Goal: Information Seeking & Learning: Learn about a topic

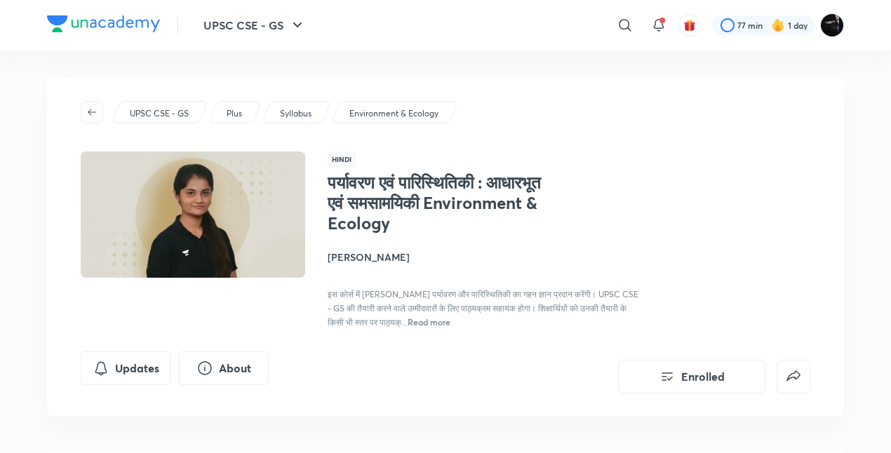
click at [97, 109] on icon "button" at bounding box center [91, 112] width 11 height 11
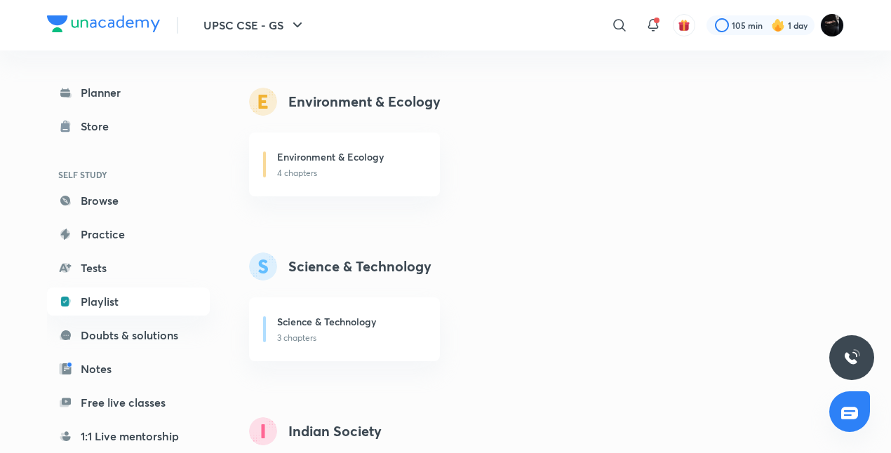
scroll to position [1411, 0]
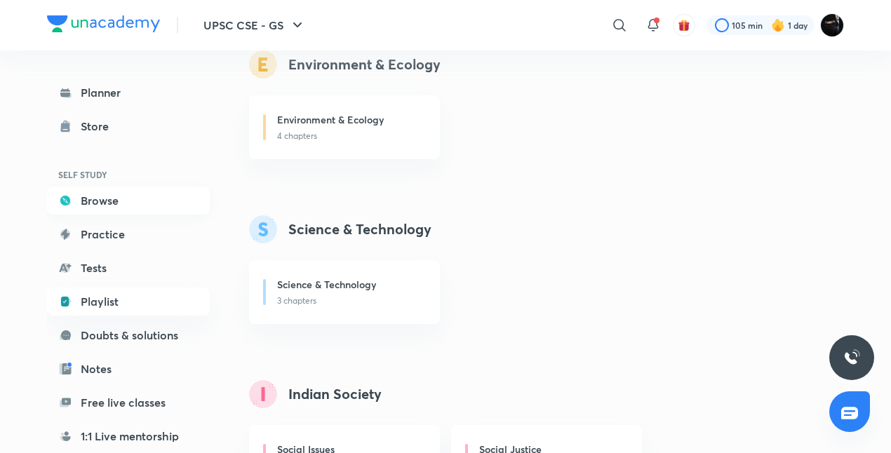
click at [95, 201] on link "Browse" at bounding box center [128, 201] width 163 height 28
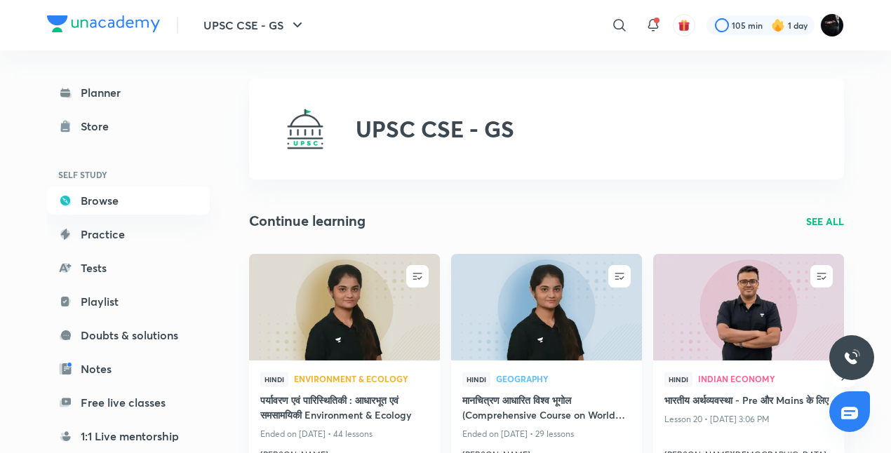
click at [542, 340] on img at bounding box center [546, 307] width 194 height 109
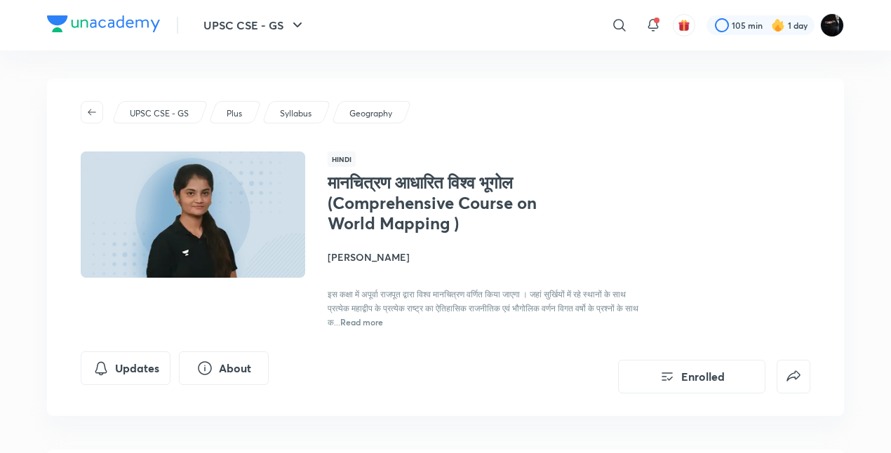
click at [104, 116] on link at bounding box center [96, 112] width 31 height 22
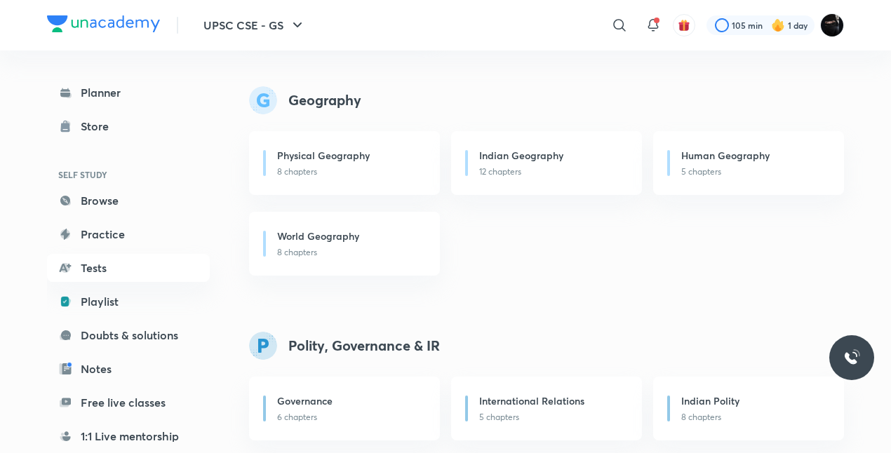
scroll to position [836, 0]
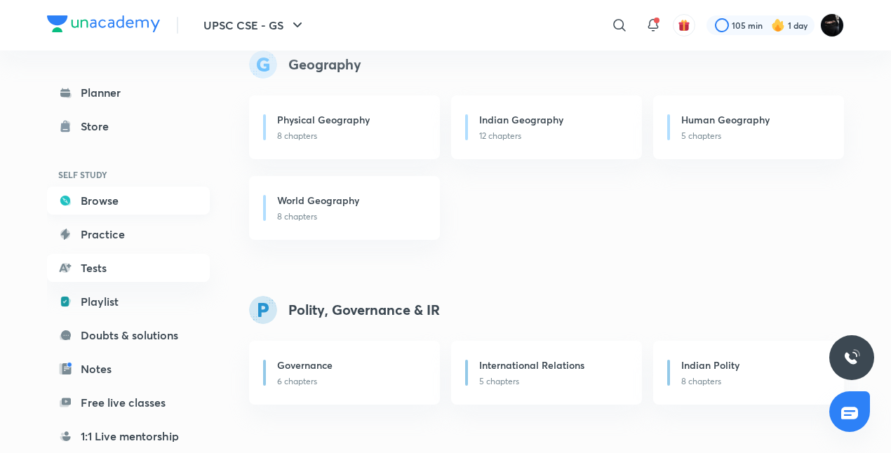
click at [102, 192] on link "Browse" at bounding box center [128, 201] width 163 height 28
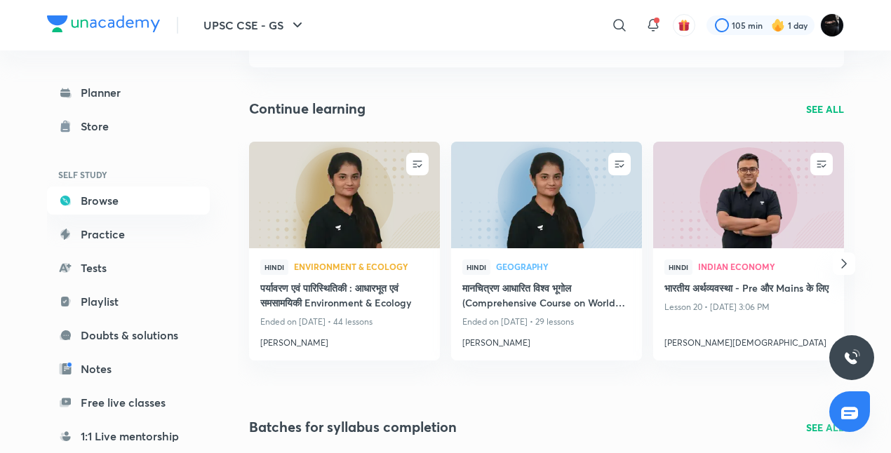
scroll to position [140, 0]
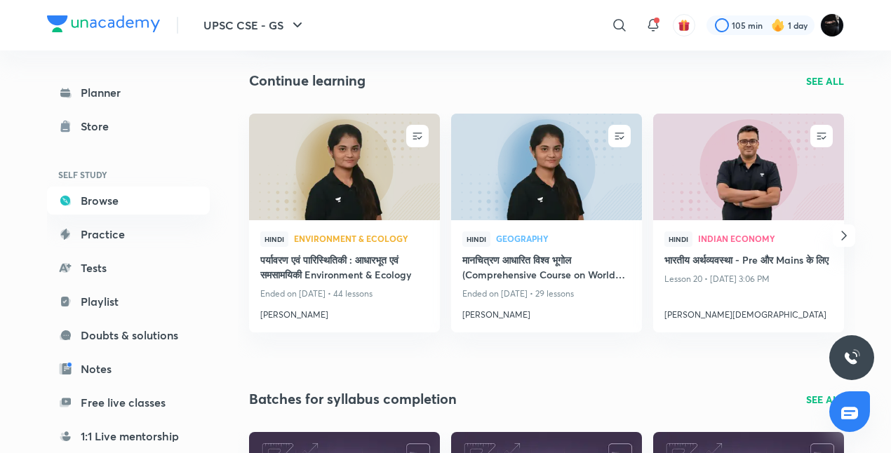
click at [843, 234] on icon "button" at bounding box center [844, 235] width 17 height 17
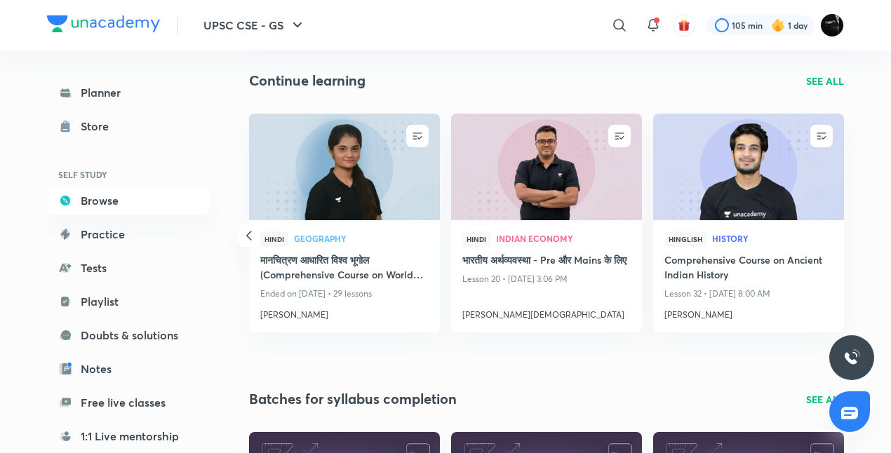
click at [250, 237] on icon "button" at bounding box center [249, 235] width 17 height 17
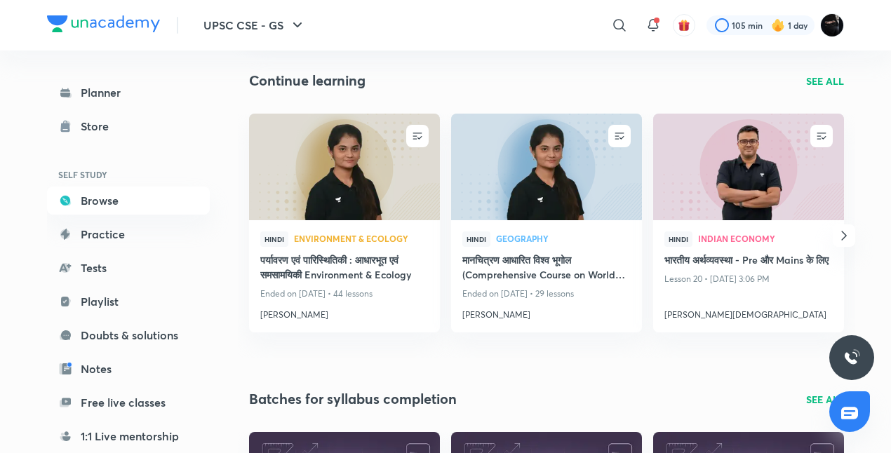
click at [250, 237] on div "Hindi Environment & Ecology पर्यावरण एवं पारिस्थितिकी : आधारभूत एवं समसामयिकी E…" at bounding box center [344, 276] width 191 height 112
click at [121, 90] on link "Planner" at bounding box center [128, 93] width 163 height 28
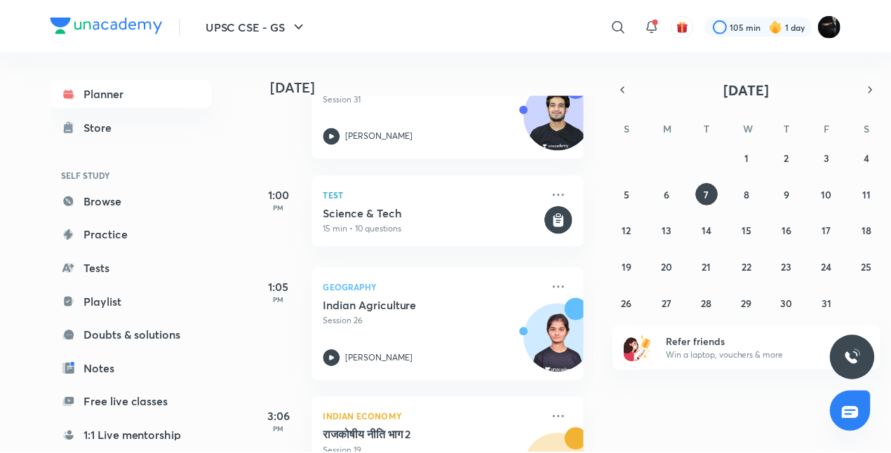
scroll to position [327, 0]
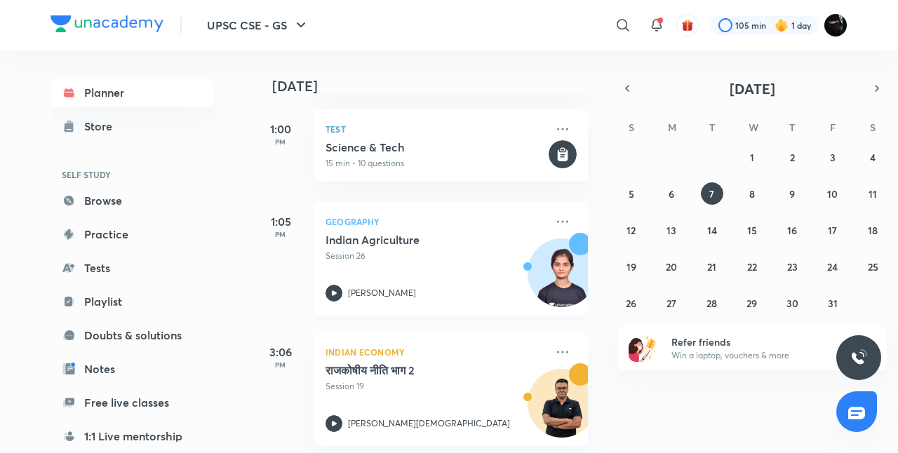
click at [464, 274] on div "Indian Agriculture Session 26 Apoorva Rajput" at bounding box center [436, 267] width 220 height 69
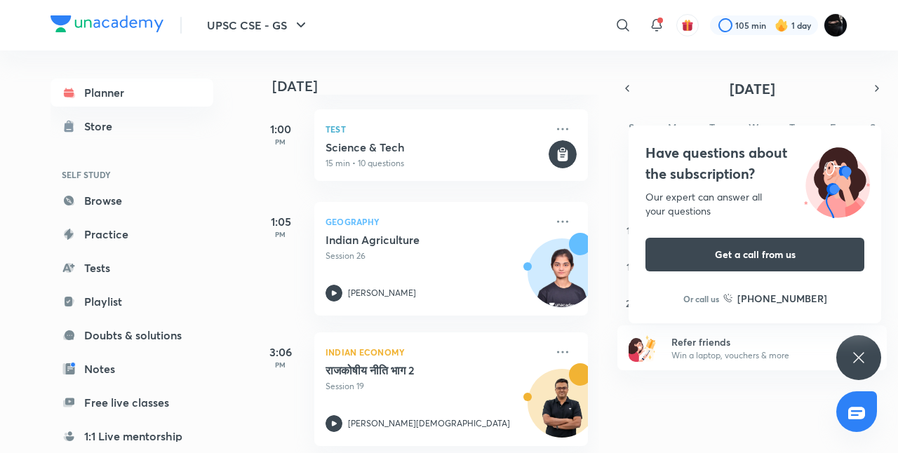
click at [847, 365] on div "Have questions about the subscription? Our expert can answer all your questions…" at bounding box center [858, 357] width 45 height 45
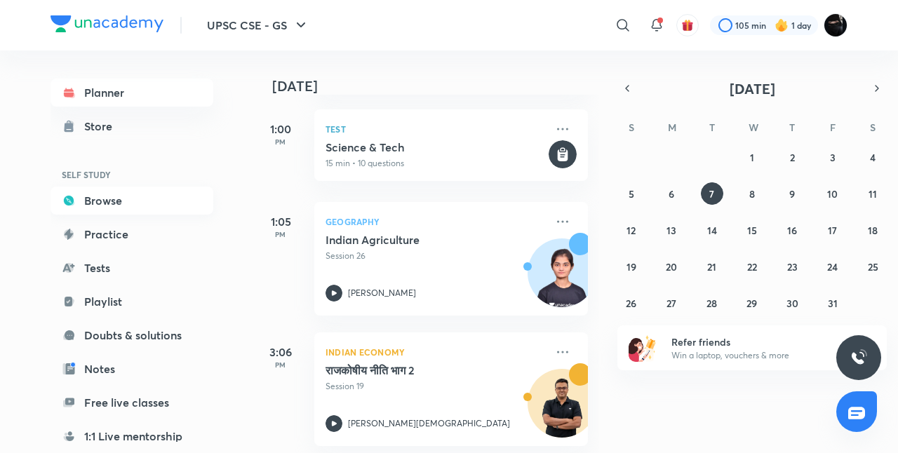
click at [129, 195] on link "Browse" at bounding box center [132, 201] width 163 height 28
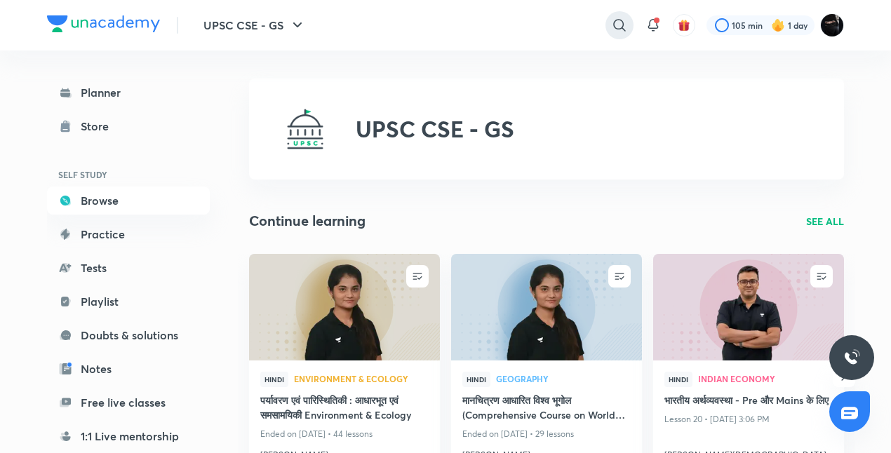
click at [622, 22] on icon at bounding box center [619, 25] width 17 height 17
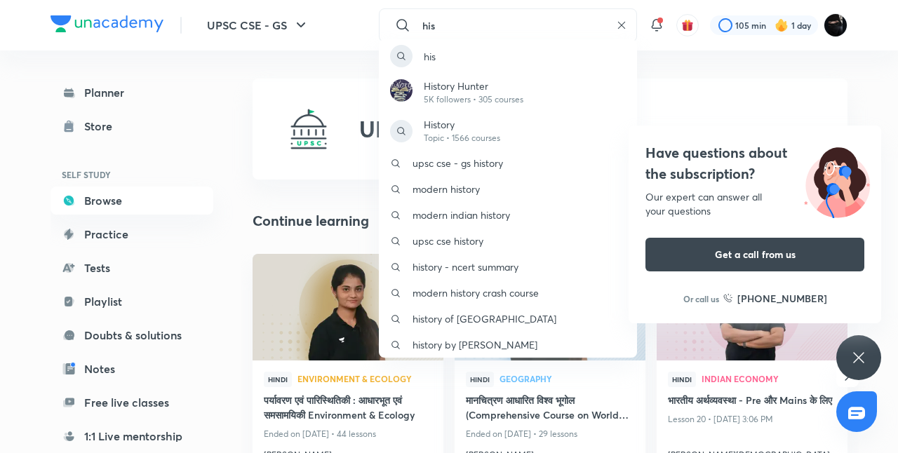
type input "his"
click at [618, 24] on div "his History Hunter 5K followers • 305 courses History Topic • 1566 courses upsc…" at bounding box center [449, 226] width 898 height 453
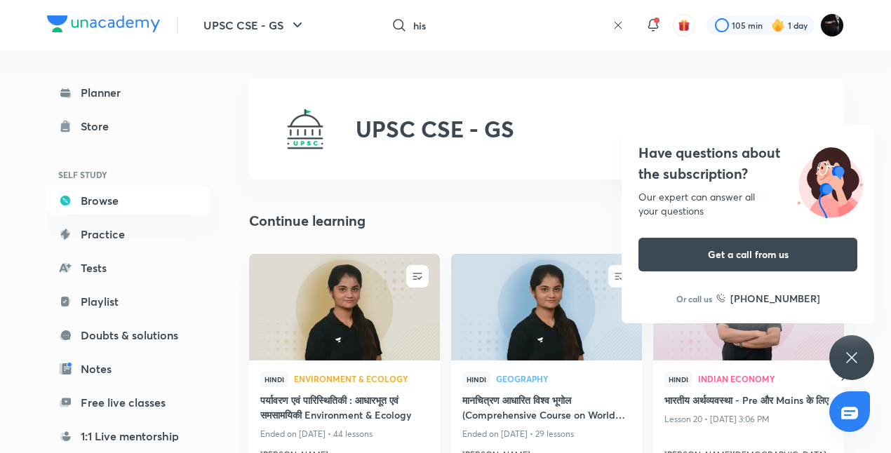
click at [850, 358] on icon at bounding box center [851, 357] width 17 height 17
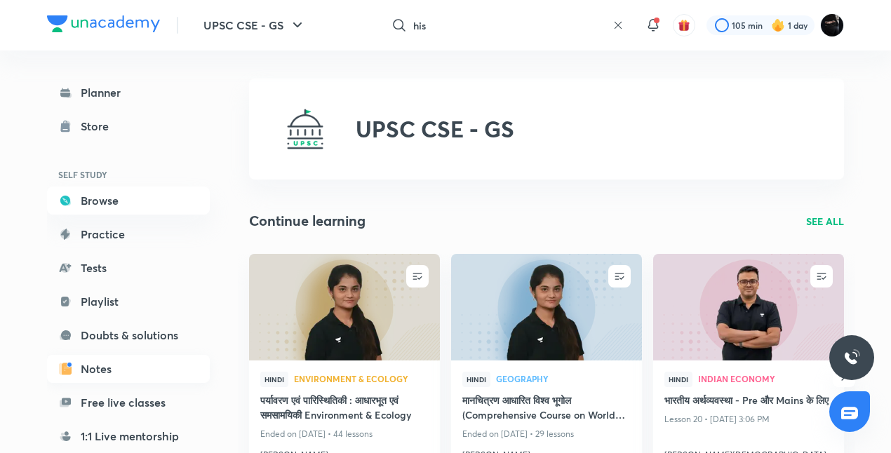
click at [130, 371] on link "Notes" at bounding box center [128, 369] width 163 height 28
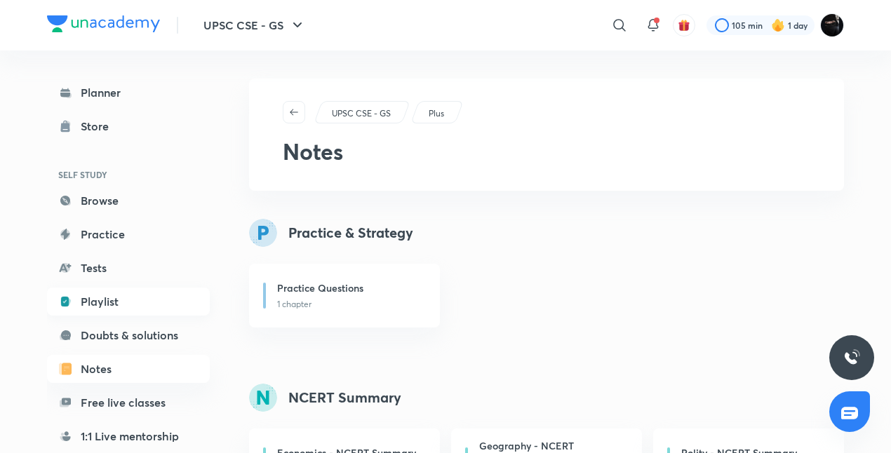
click at [88, 309] on link "Playlist" at bounding box center [128, 302] width 163 height 28
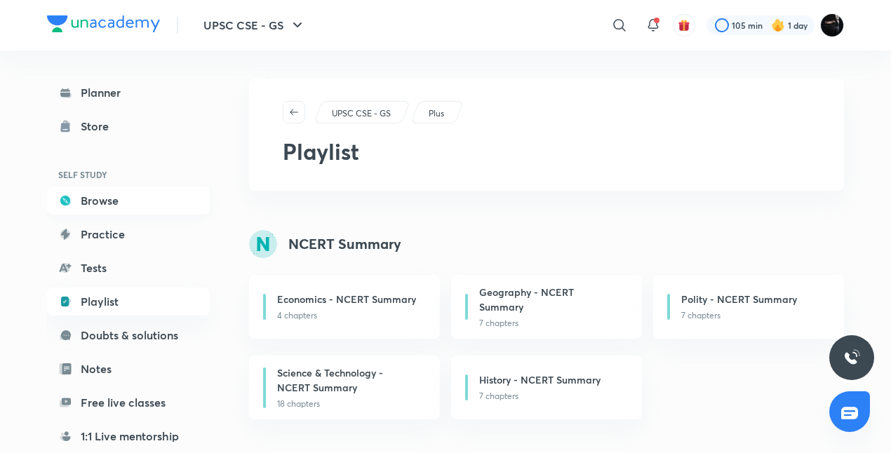
click at [121, 209] on link "Browse" at bounding box center [128, 201] width 163 height 28
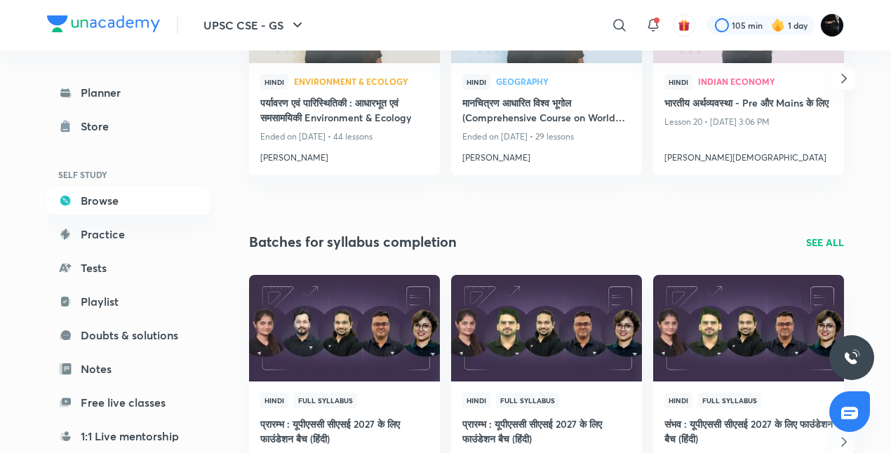
scroll to position [309, 0]
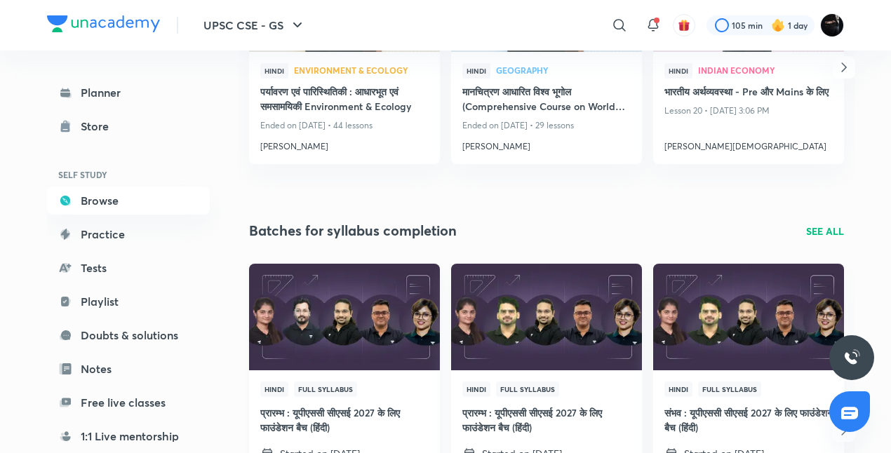
click at [295, 331] on img at bounding box center [344, 316] width 194 height 109
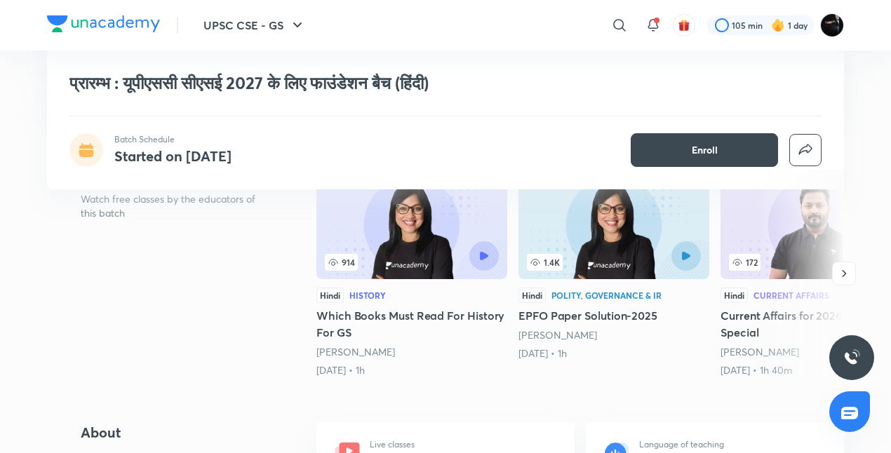
scroll to position [253, 0]
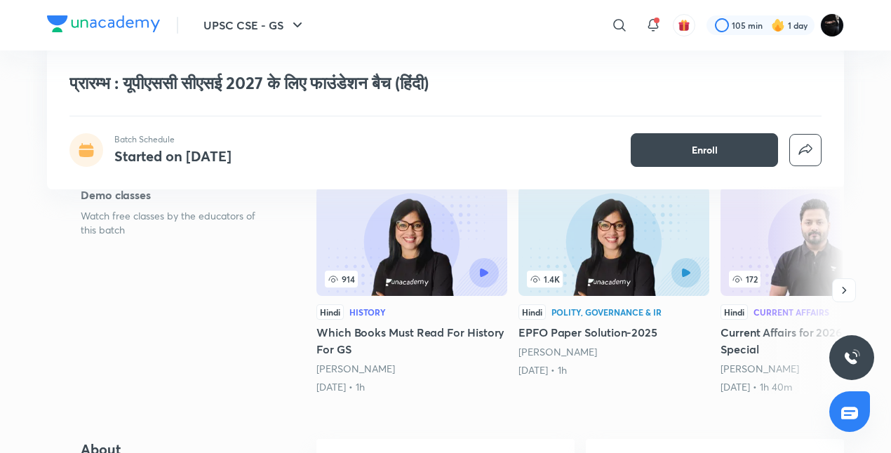
click at [455, 208] on img at bounding box center [411, 241] width 191 height 109
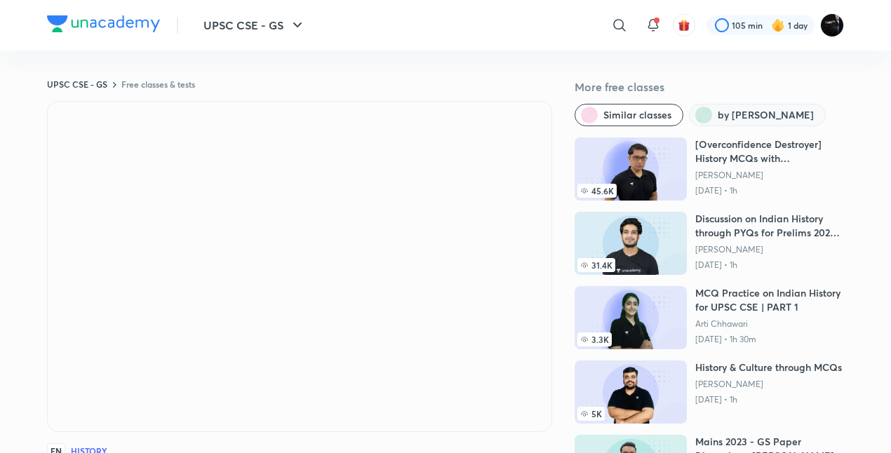
click at [772, 122] on button "by Rinku Singh" at bounding box center [757, 115] width 137 height 22
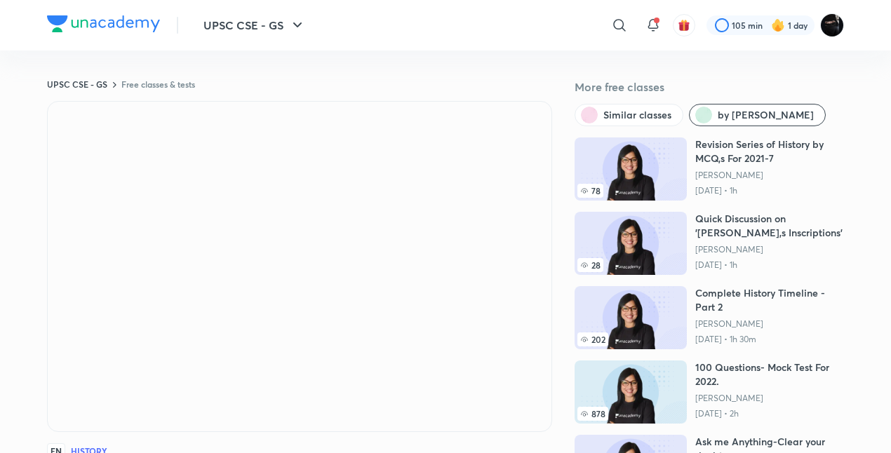
click at [111, 82] on icon at bounding box center [114, 84] width 11 height 11
click at [100, 83] on link "UPSC CSE - GS" at bounding box center [77, 84] width 60 height 11
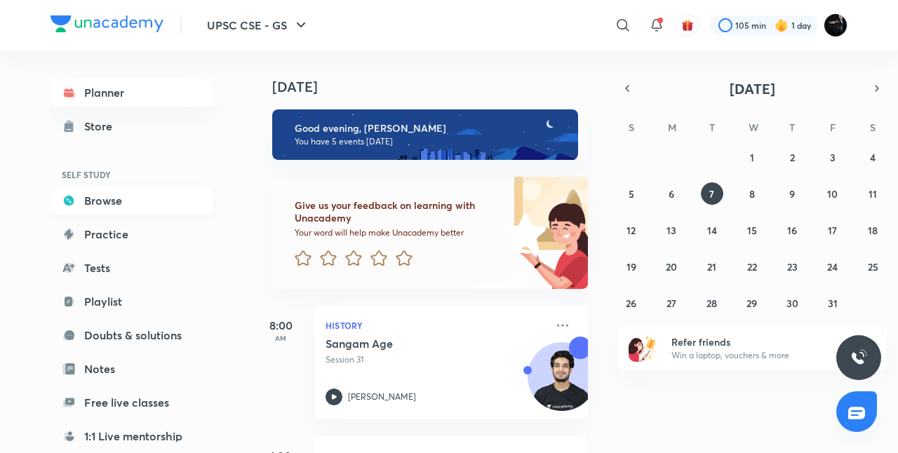
click at [121, 196] on link "Browse" at bounding box center [132, 201] width 163 height 28
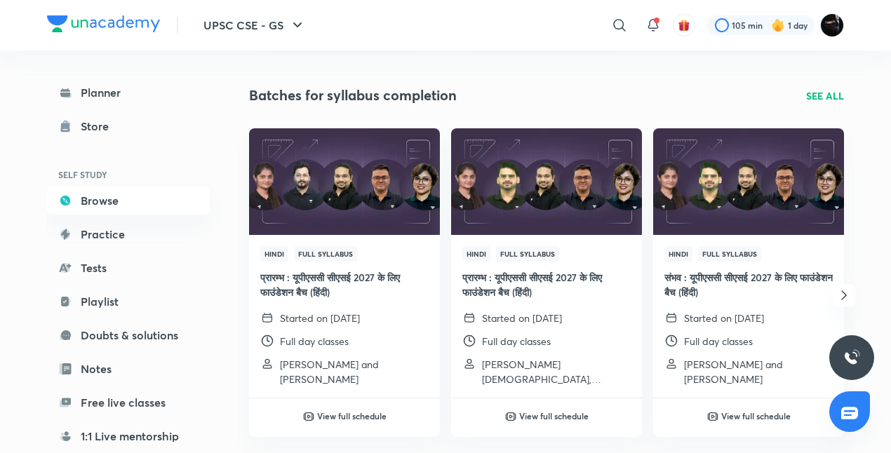
scroll to position [449, 0]
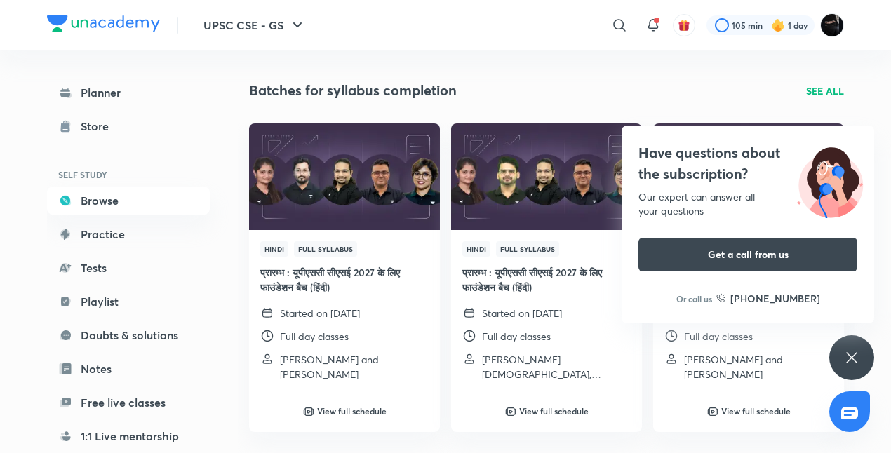
click at [860, 342] on div "Have questions about the subscription? Our expert can answer all your questions…" at bounding box center [851, 357] width 45 height 45
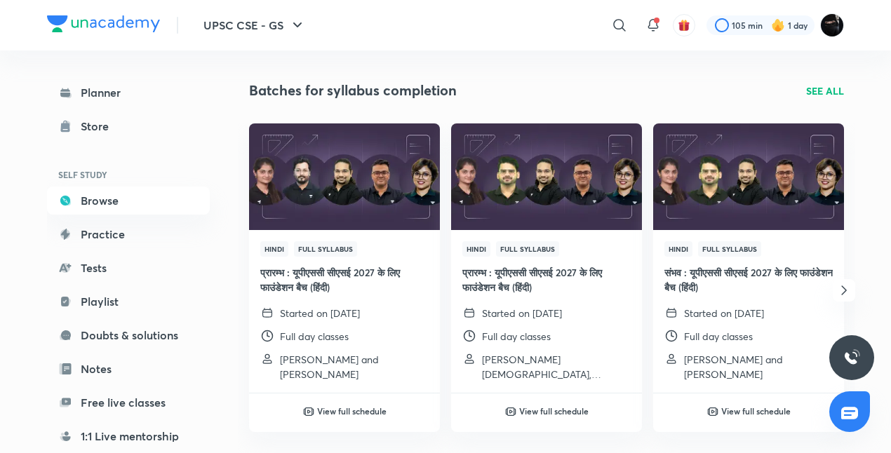
click at [844, 286] on icon "button" at bounding box center [844, 290] width 17 height 17
click at [844, 286] on div "Hindi Full Syllabus प्रारम्भ : यूपीएससी सीएसई 2027 के लिए फाउंडेशन बैच (हिंदी) …" at bounding box center [546, 290] width 617 height 334
click at [833, 286] on h4 "संभव : यूपीएससी सीएसई 2027 के लिए फाउंडेशन बैच (हिंदी)" at bounding box center [748, 279] width 168 height 29
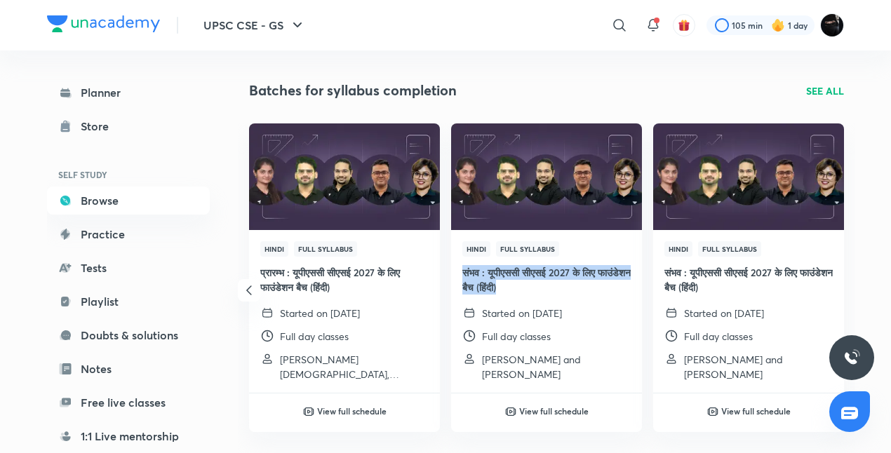
click at [844, 286] on div "Hindi Full Syllabus प्रारम्भ : यूपीएससी सीएसई 2027 के लिए फाउंडेशन बैच (हिंदी) …" at bounding box center [546, 290] width 617 height 334
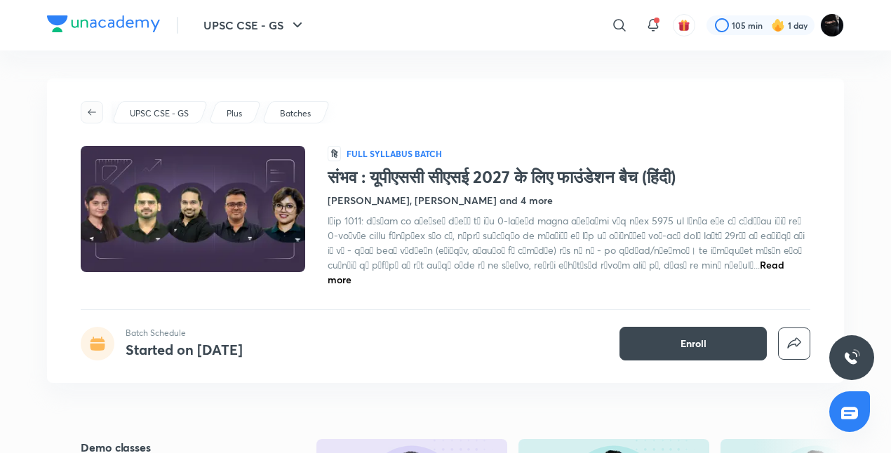
click at [93, 107] on icon "button" at bounding box center [91, 112] width 11 height 11
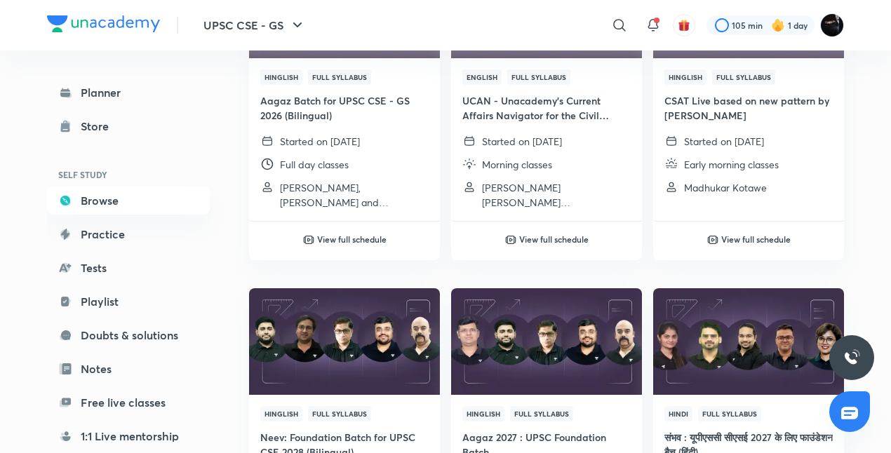
scroll to position [1263, 0]
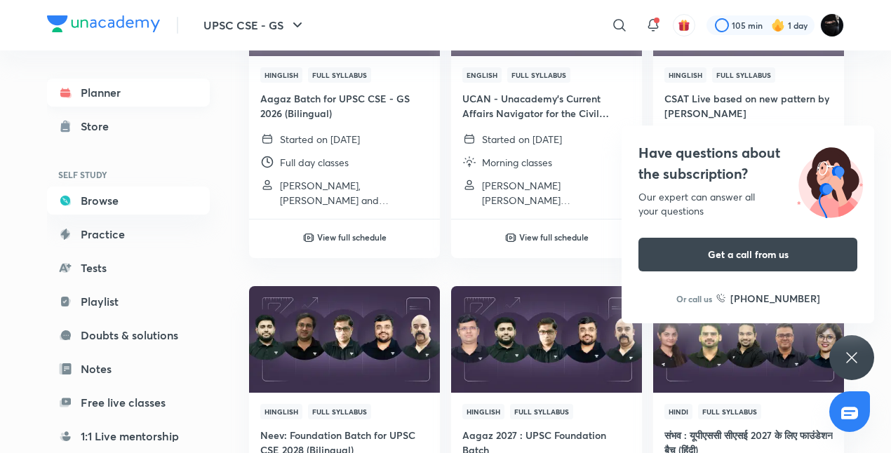
click at [105, 95] on link "Planner" at bounding box center [128, 93] width 163 height 28
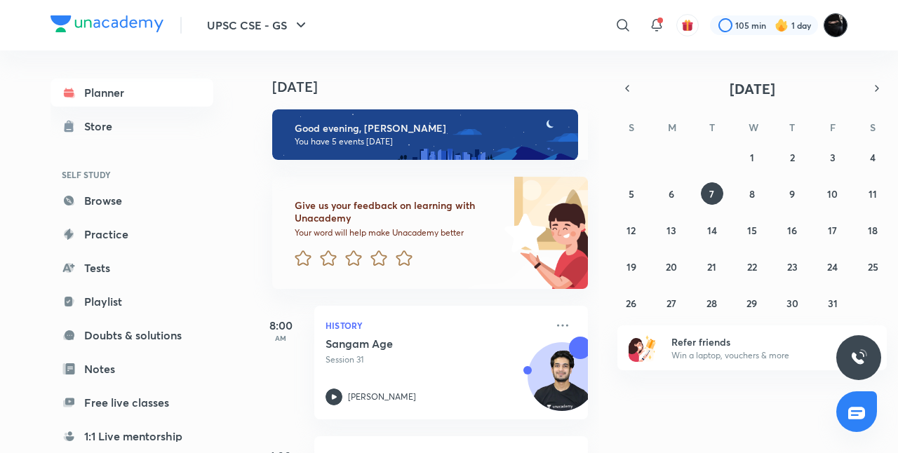
click at [838, 27] on img at bounding box center [836, 25] width 24 height 24
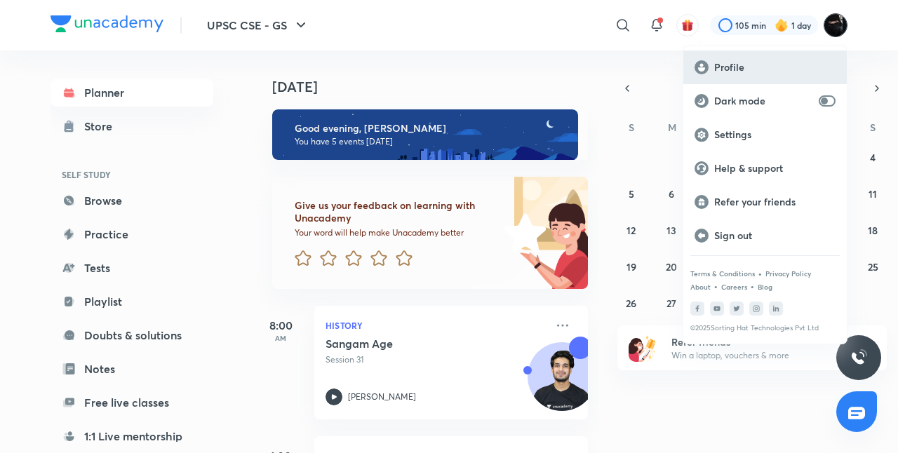
click at [770, 74] on div "Profile" at bounding box center [764, 68] width 163 height 34
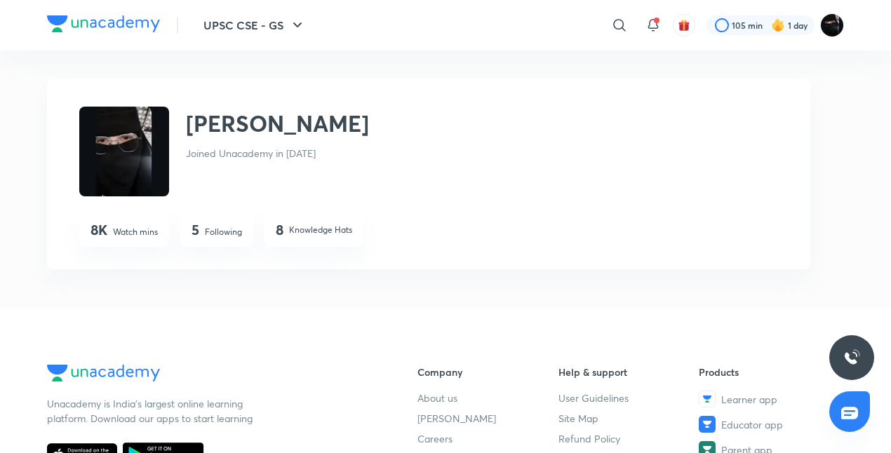
click at [242, 232] on p "Following" at bounding box center [223, 232] width 37 height 13
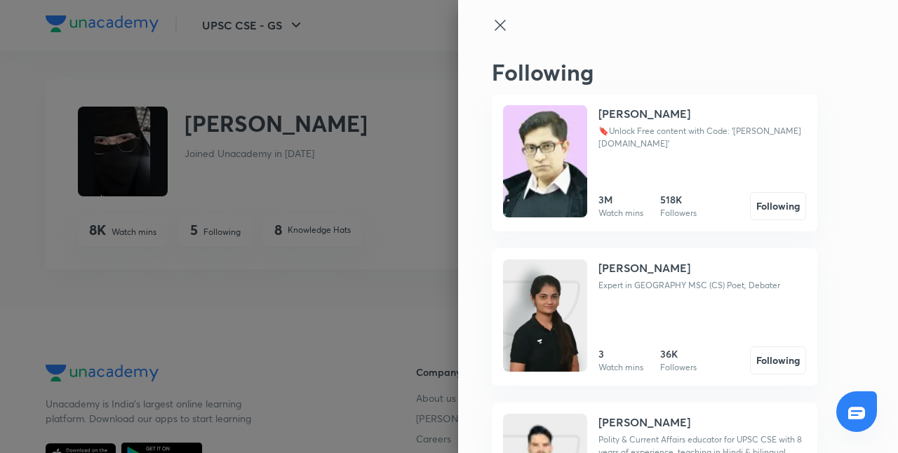
click at [495, 28] on icon at bounding box center [500, 25] width 11 height 11
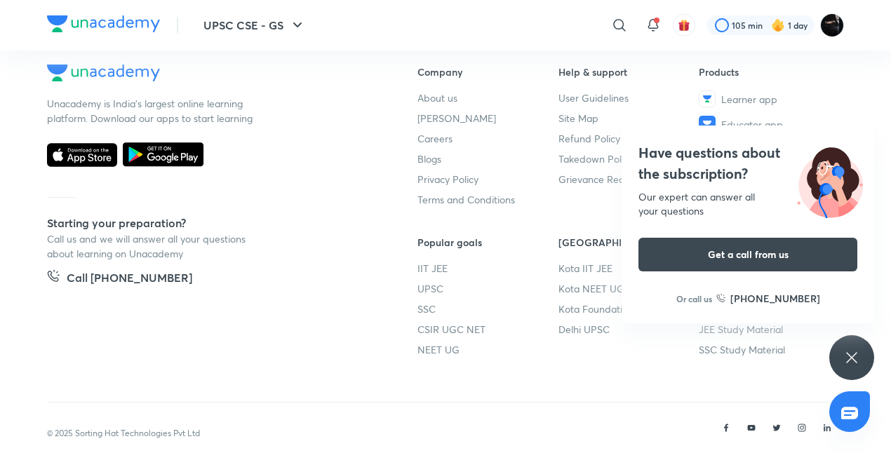
scroll to position [323, 0]
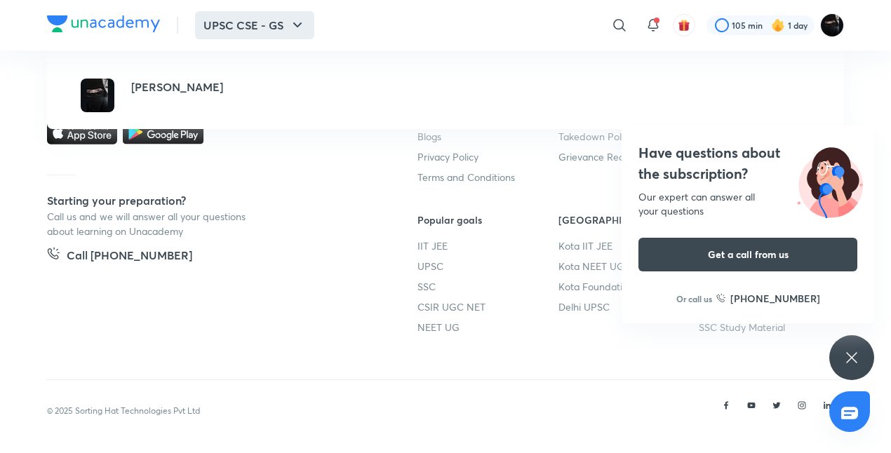
click at [286, 22] on button "UPSC CSE - GS" at bounding box center [254, 25] width 119 height 28
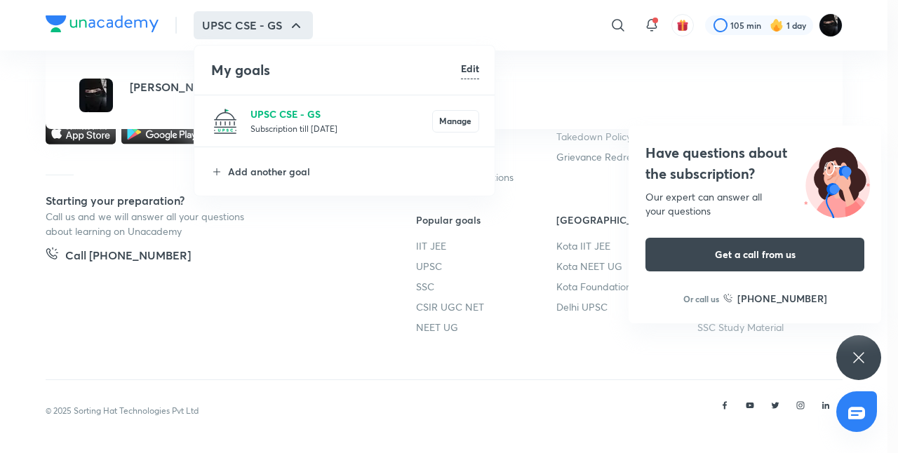
click at [339, 116] on p "UPSC CSE - GS" at bounding box center [341, 114] width 182 height 15
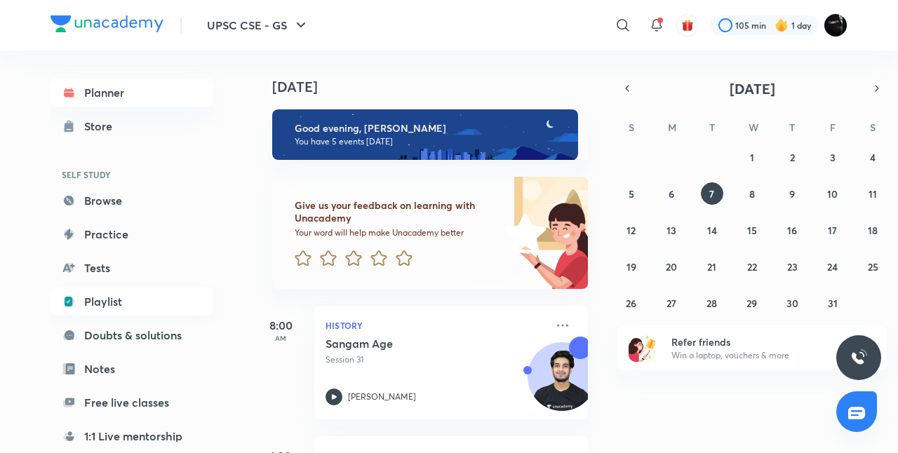
click at [119, 303] on link "Playlist" at bounding box center [132, 302] width 163 height 28
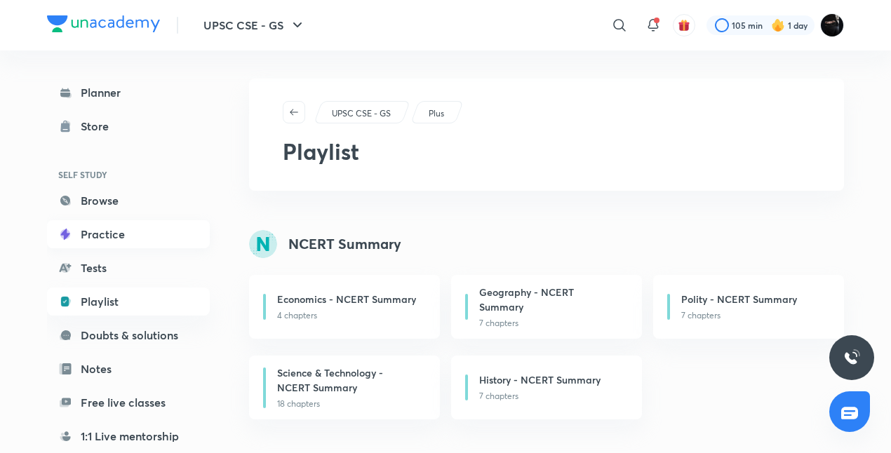
click at [115, 241] on link "Practice" at bounding box center [128, 234] width 163 height 28
click at [107, 199] on link "Browse" at bounding box center [128, 201] width 163 height 28
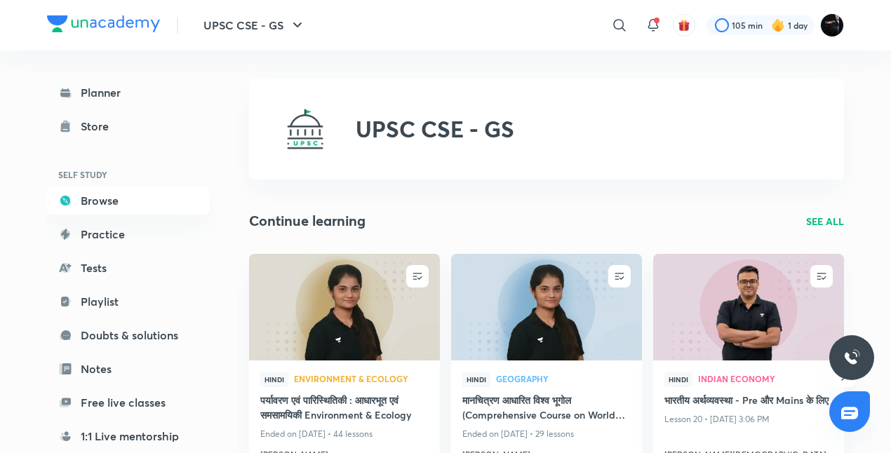
click at [829, 220] on p "SEE ALL" at bounding box center [825, 221] width 38 height 15
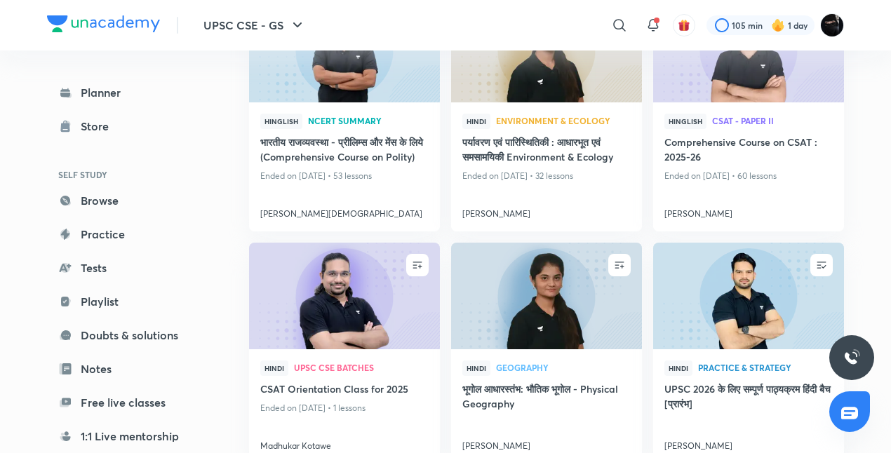
scroll to position [723, 0]
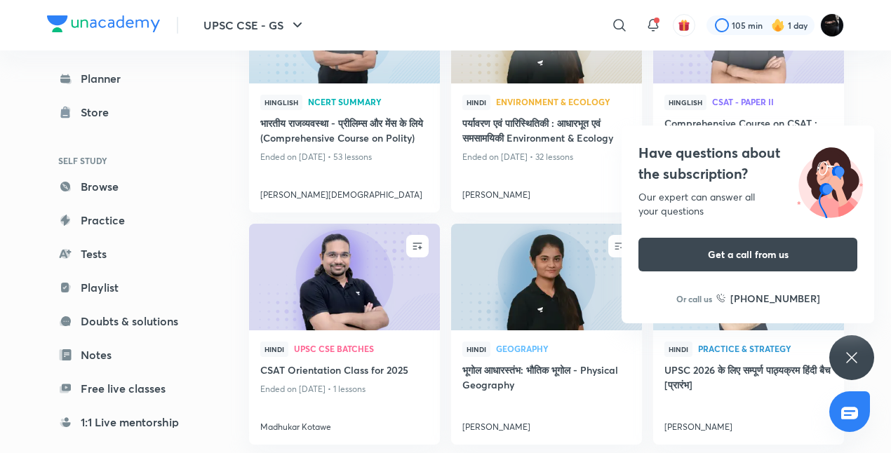
click at [852, 352] on icon at bounding box center [851, 357] width 17 height 17
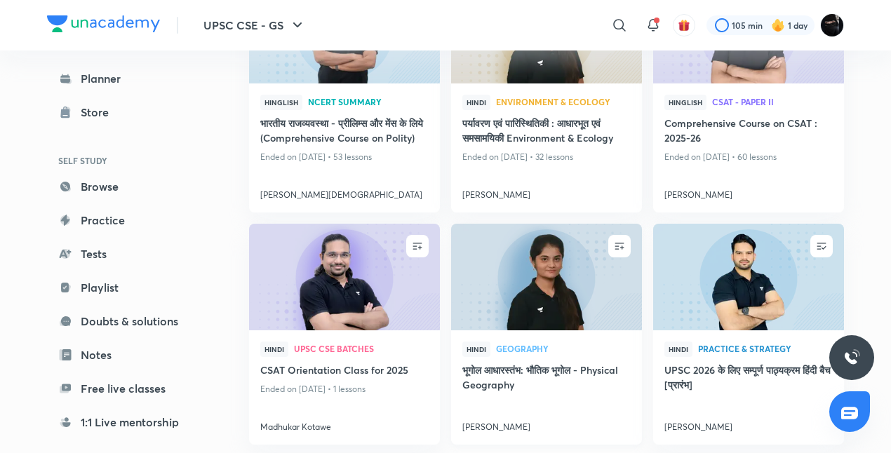
click at [582, 342] on div "Hindi Geography" at bounding box center [546, 352] width 168 height 21
click at [617, 243] on icon "button" at bounding box center [619, 246] width 9 height 7
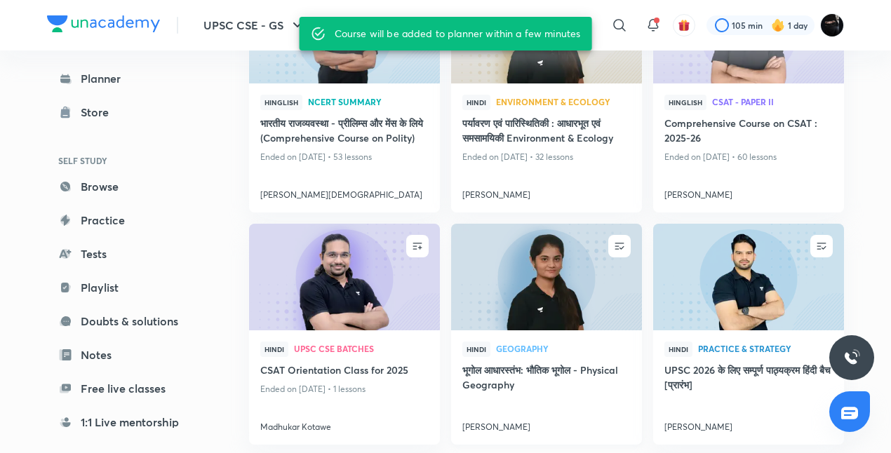
click at [535, 323] on img at bounding box center [546, 277] width 194 height 109
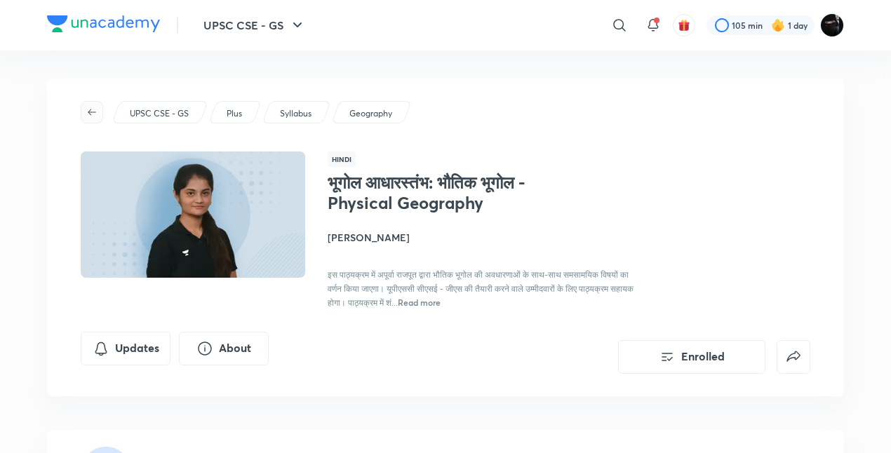
click at [100, 116] on span "button" at bounding box center [91, 112] width 21 height 11
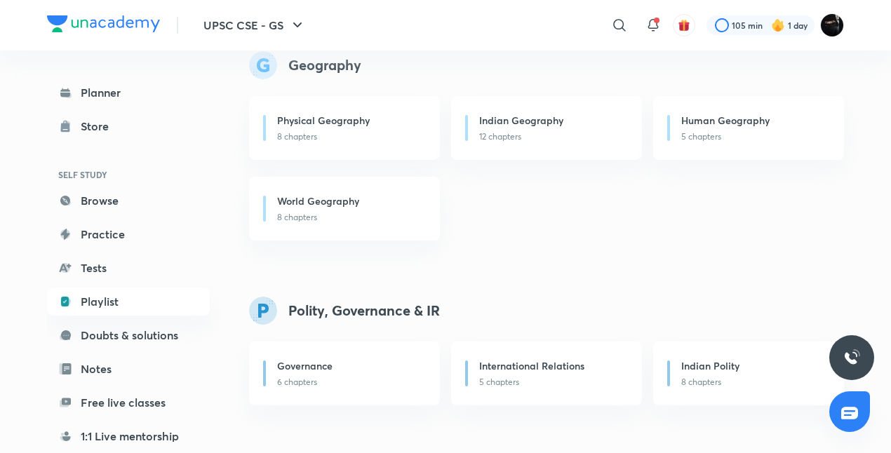
scroll to position [836, 0]
click at [112, 194] on link "Browse" at bounding box center [128, 201] width 163 height 28
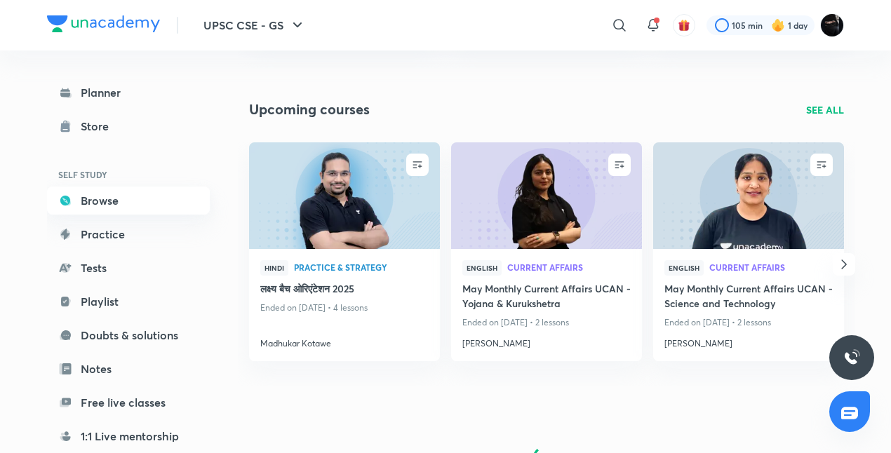
scroll to position [842, 0]
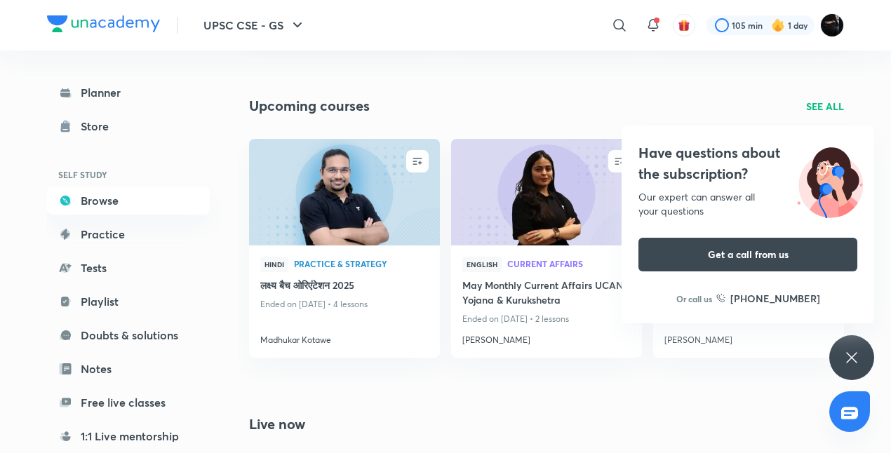
click at [857, 356] on icon at bounding box center [851, 357] width 17 height 17
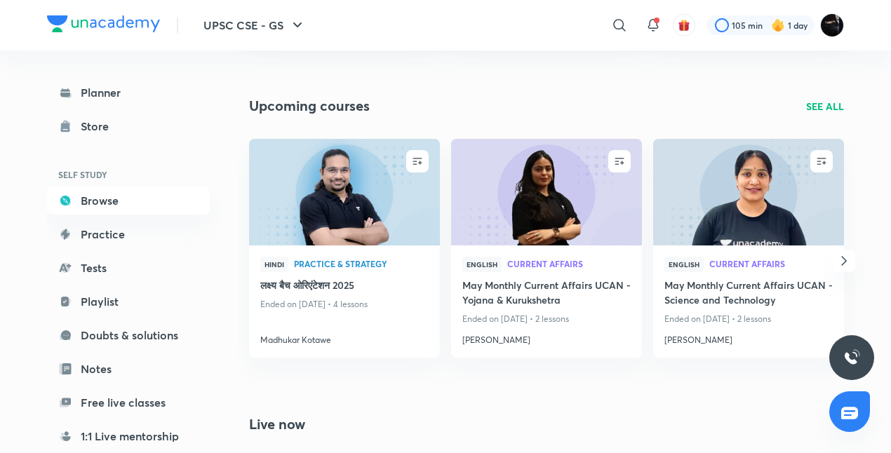
click at [846, 257] on icon "button" at bounding box center [844, 261] width 17 height 17
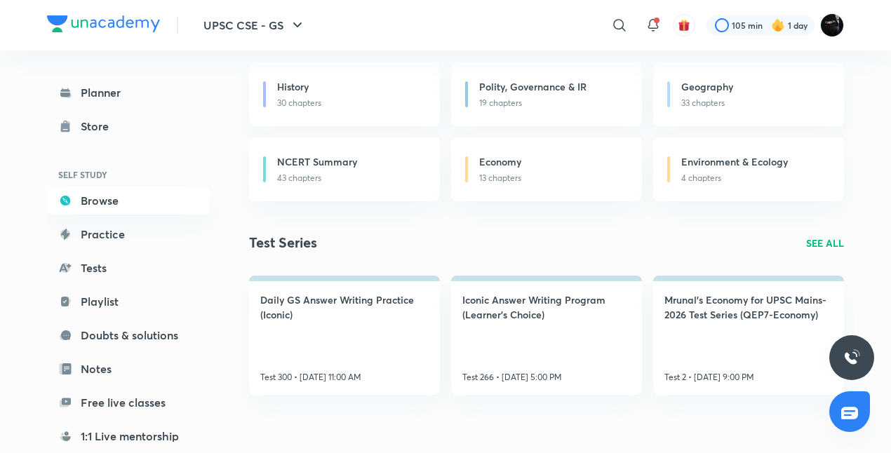
scroll to position [2161, 0]
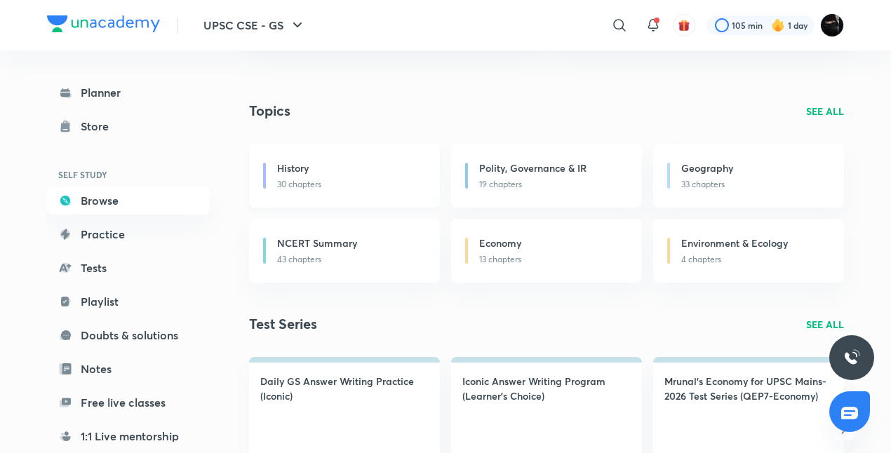
click at [406, 170] on div "History" at bounding box center [350, 170] width 146 height 18
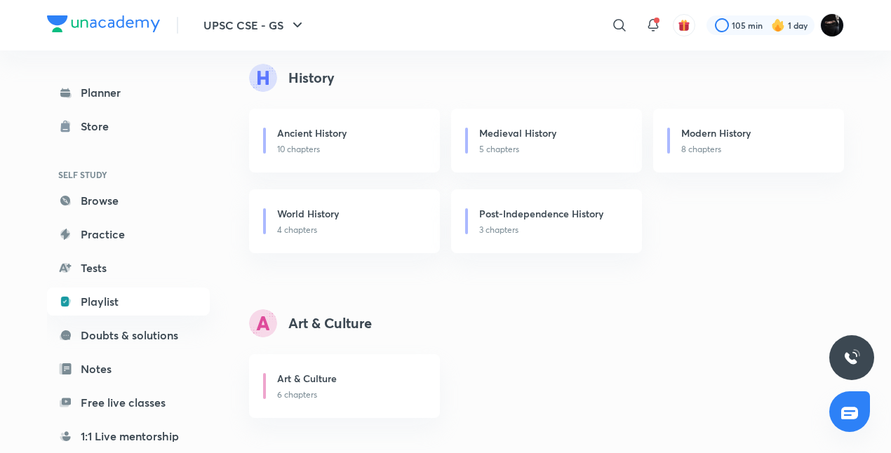
scroll to position [425, 0]
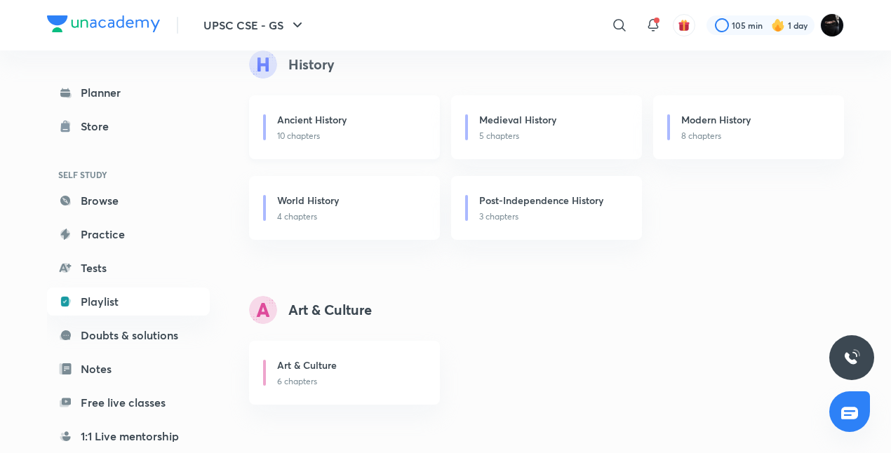
click at [385, 112] on div "Ancient History 10 chapters" at bounding box center [344, 127] width 191 height 64
click at [370, 128] on div "Ancient History" at bounding box center [350, 121] width 146 height 18
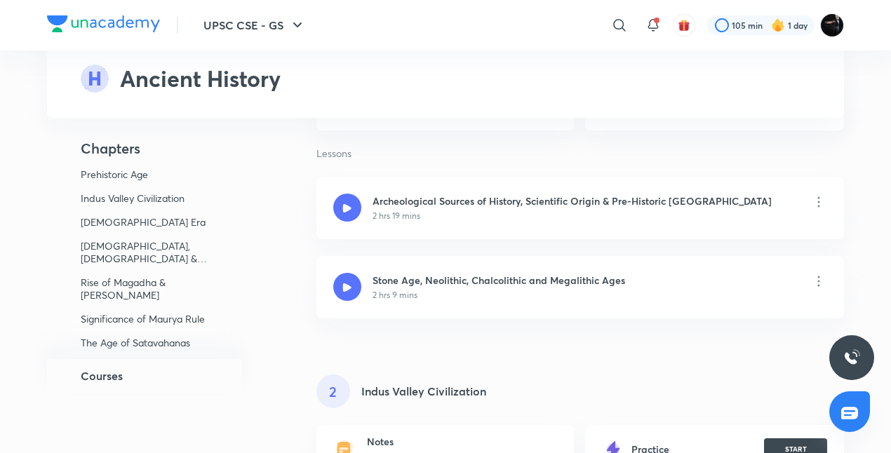
scroll to position [253, 0]
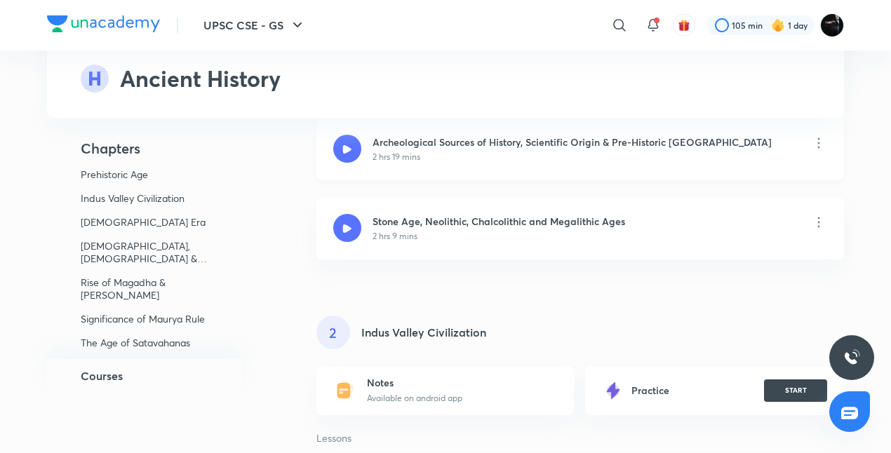
click at [428, 138] on h6 "Archeological Sources of History, Scientific Origin & Pre-Historic India" at bounding box center [572, 142] width 399 height 15
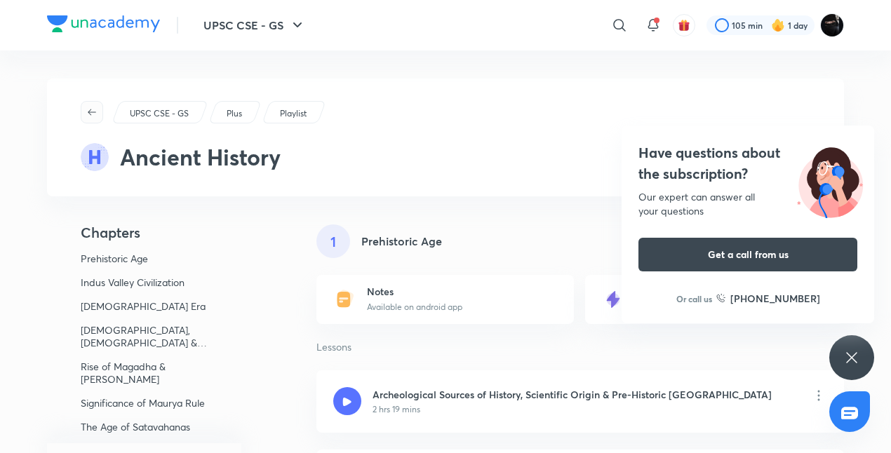
click at [91, 105] on button "button" at bounding box center [92, 112] width 22 height 22
